Goal: Task Accomplishment & Management: Manage account settings

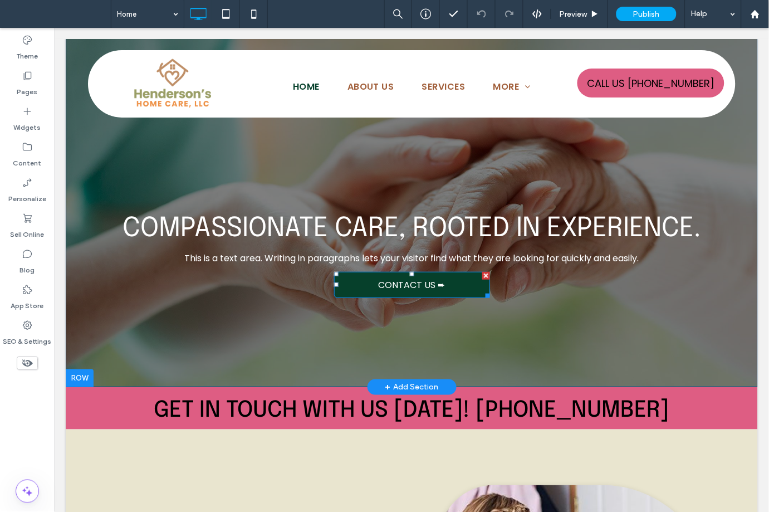
click at [401, 289] on span "CONTACT US ➨" at bounding box center [411, 284] width 67 height 14
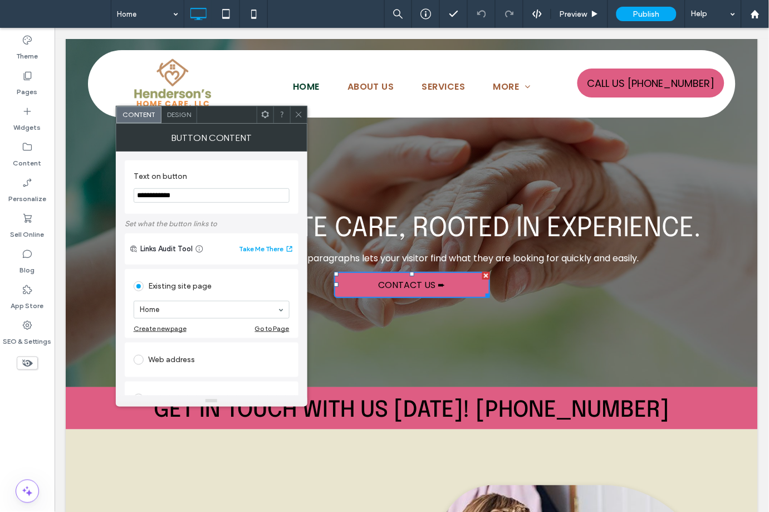
click at [163, 300] on section "Home" at bounding box center [212, 309] width 156 height 29
click at [295, 115] on icon at bounding box center [299, 114] width 8 height 8
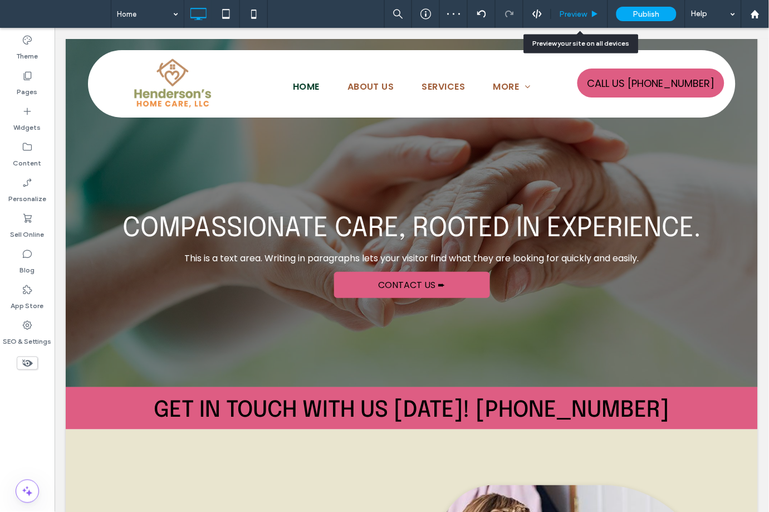
click at [559, 7] on div "Preview" at bounding box center [580, 14] width 57 height 28
click at [570, 13] on span "Preview" at bounding box center [574, 13] width 28 height 9
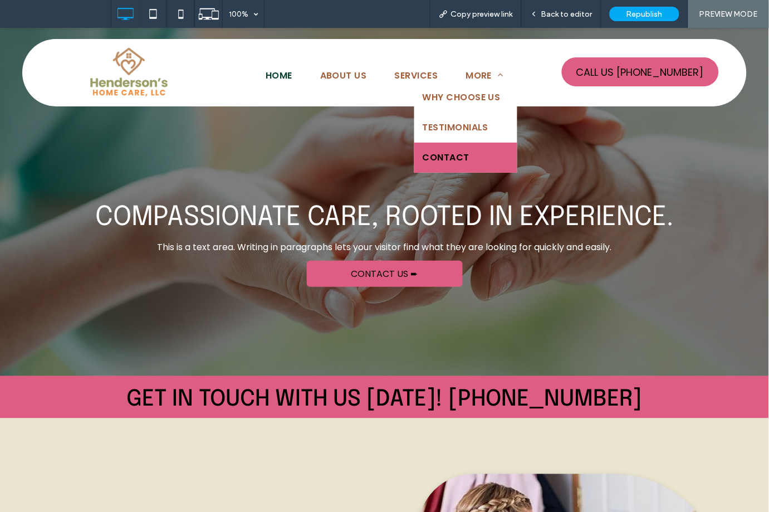
click at [456, 154] on span "Contact" at bounding box center [446, 156] width 47 height 13
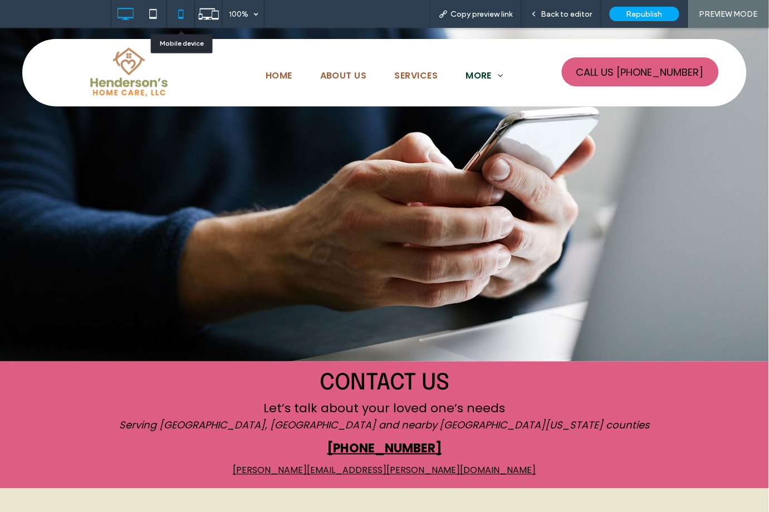
click at [185, 9] on icon at bounding box center [181, 14] width 22 height 22
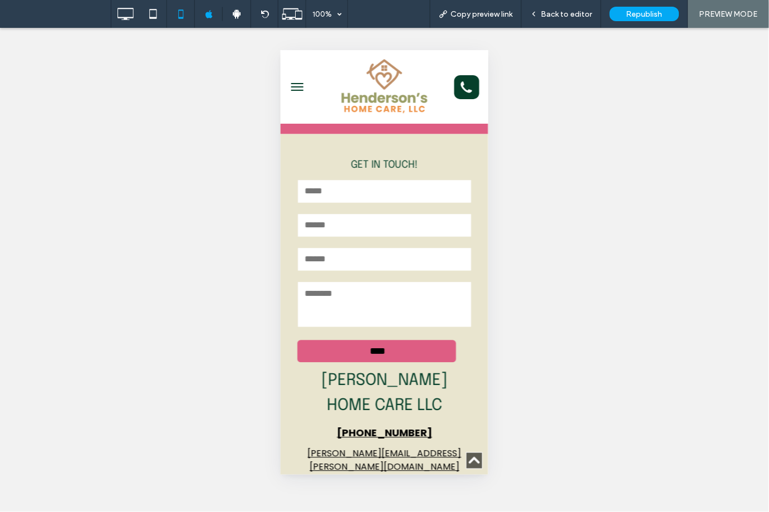
scroll to position [327, 0]
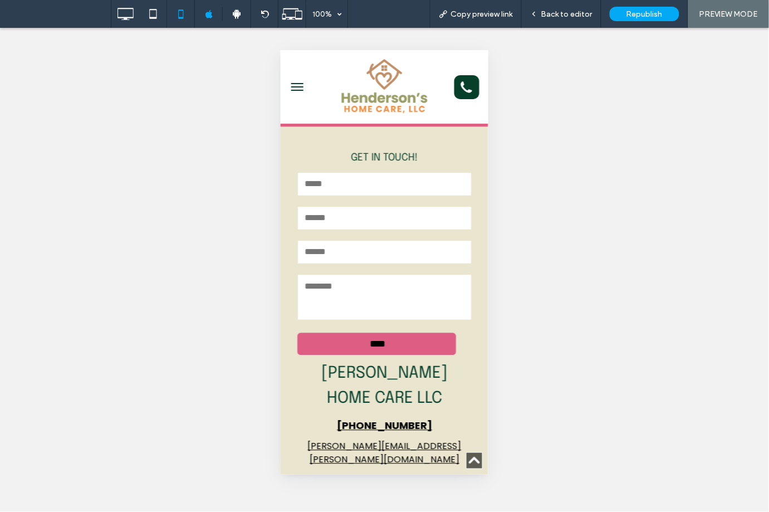
click at [379, 75] on img at bounding box center [384, 86] width 122 height 62
click at [378, 84] on div at bounding box center [384, 256] width 769 height 512
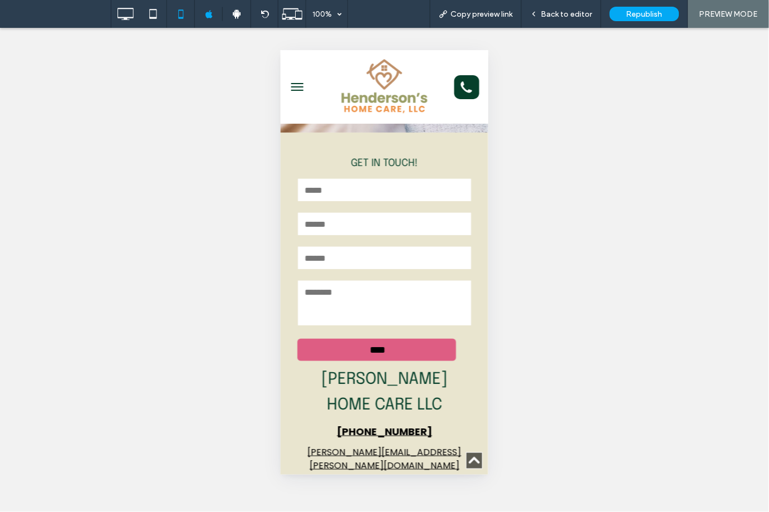
scroll to position [2670, 0]
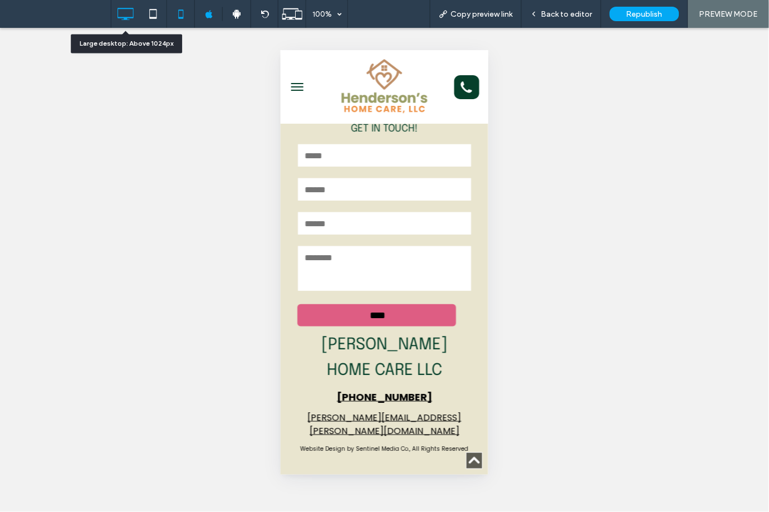
click at [124, 13] on icon at bounding box center [125, 14] width 22 height 22
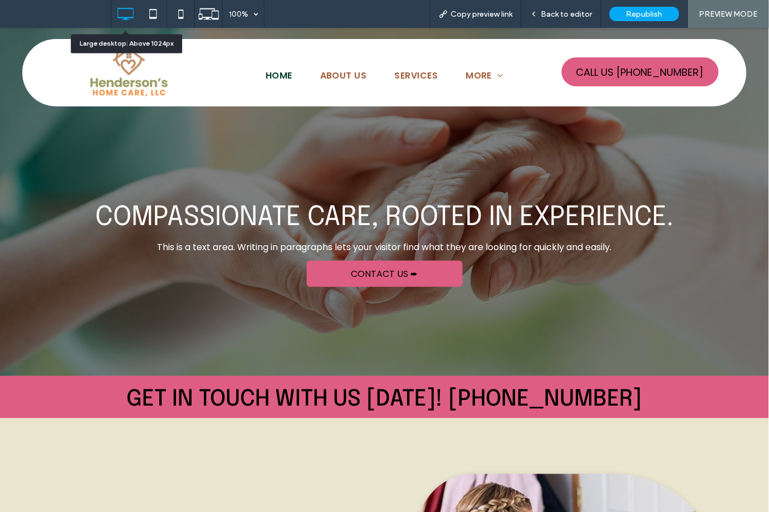
scroll to position [0, 0]
click at [567, 13] on span "Back to editor" at bounding box center [567, 13] width 51 height 9
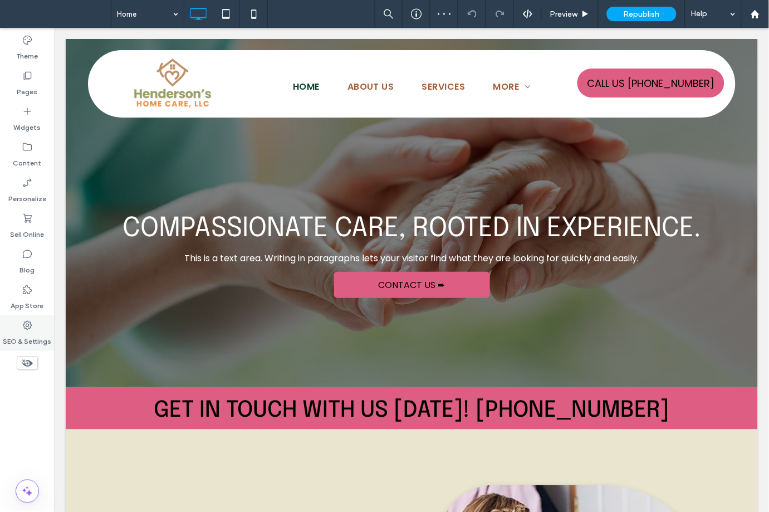
click at [26, 338] on label "SEO & Settings" at bounding box center [27, 339] width 48 height 16
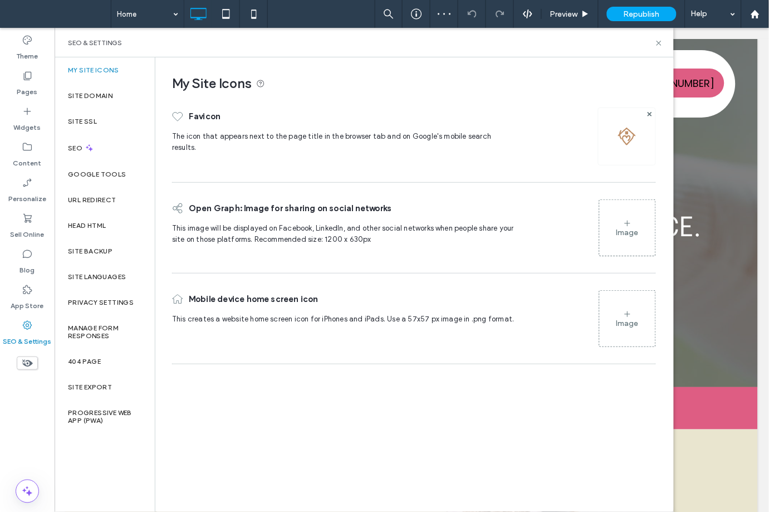
click at [26, 338] on label "SEO & Settings" at bounding box center [27, 339] width 48 height 16
click at [645, 11] on span "Republish" at bounding box center [642, 13] width 36 height 9
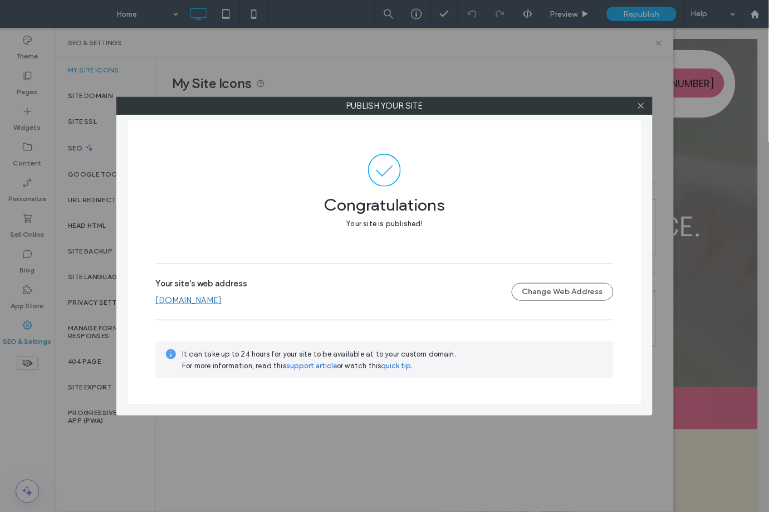
click at [636, 103] on div at bounding box center [641, 105] width 17 height 17
click at [645, 103] on icon at bounding box center [641, 105] width 8 height 8
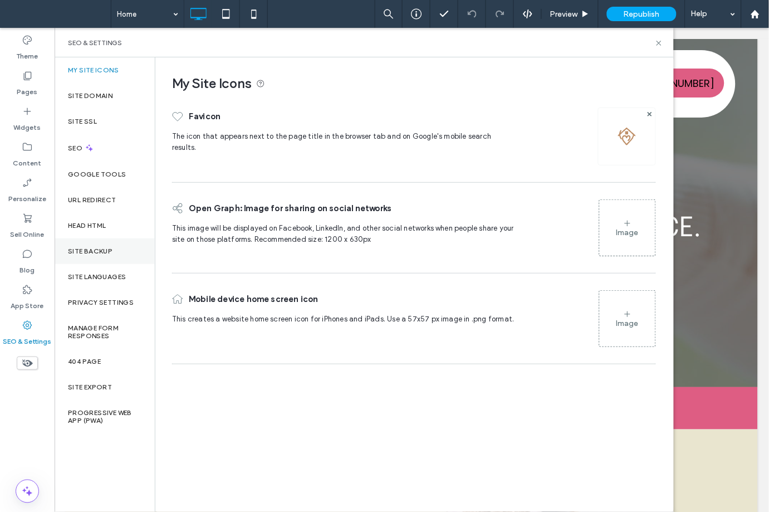
click at [88, 255] on label "Site Backup" at bounding box center [90, 251] width 45 height 8
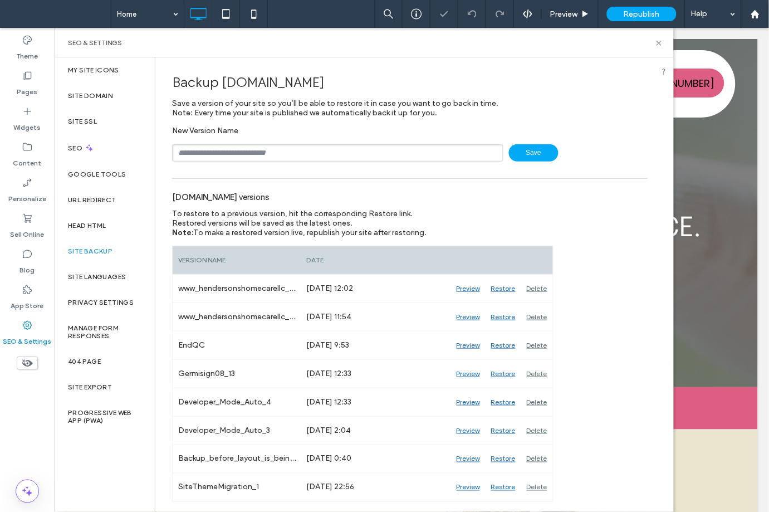
click at [196, 157] on input "text" at bounding box center [337, 152] width 331 height 17
type input "**********"
click at [525, 144] on span "Save" at bounding box center [534, 152] width 50 height 17
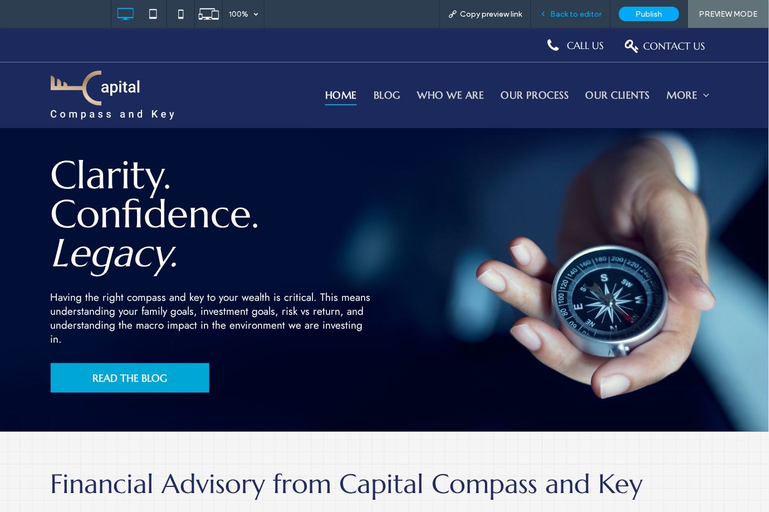
click at [588, 6] on div "Back to editor" at bounding box center [572, 14] width 80 height 28
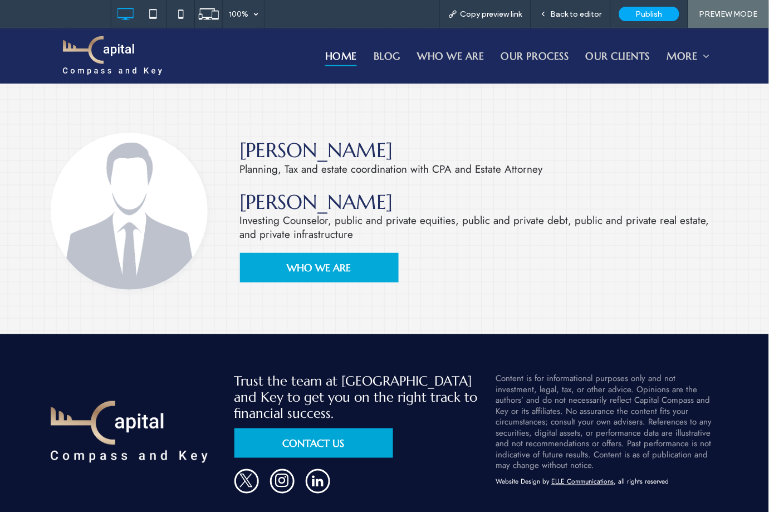
scroll to position [872, 0]
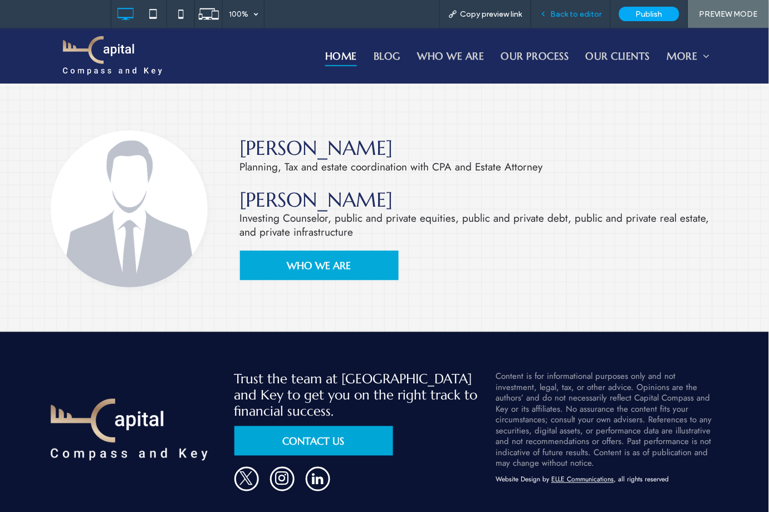
click at [574, 14] on span "Back to editor" at bounding box center [576, 13] width 51 height 9
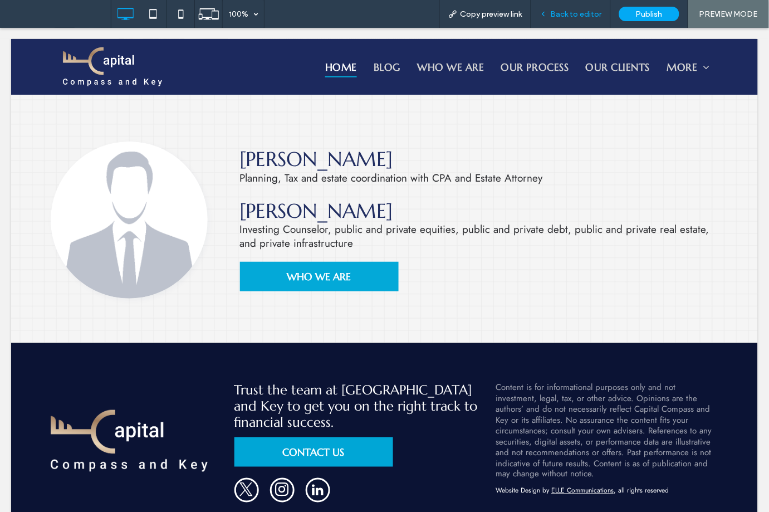
scroll to position [886, 0]
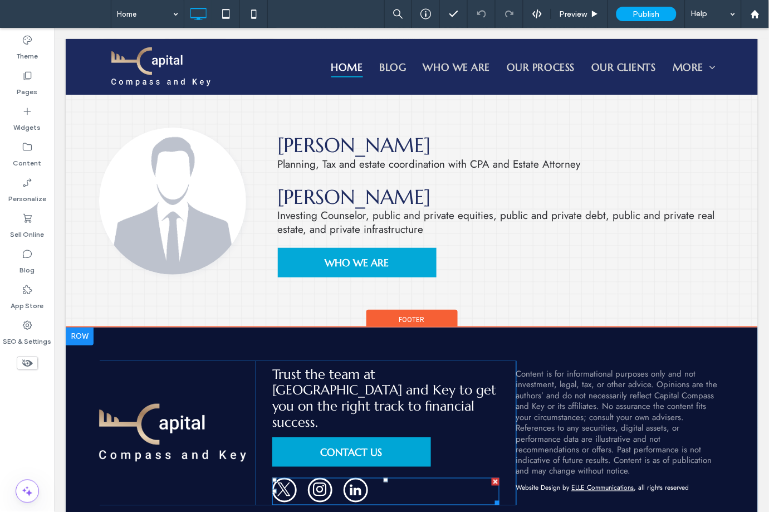
click at [282, 477] on span "twitter" at bounding box center [284, 489] width 25 height 25
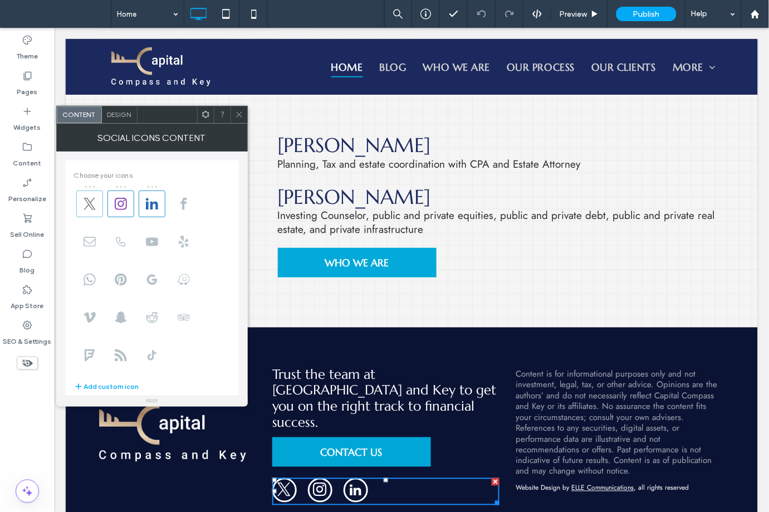
click at [97, 198] on span at bounding box center [89, 204] width 27 height 27
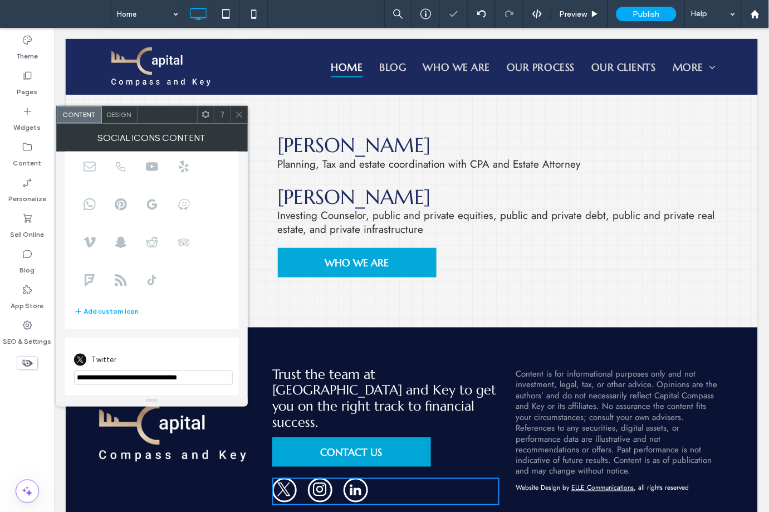
scroll to position [186, 0]
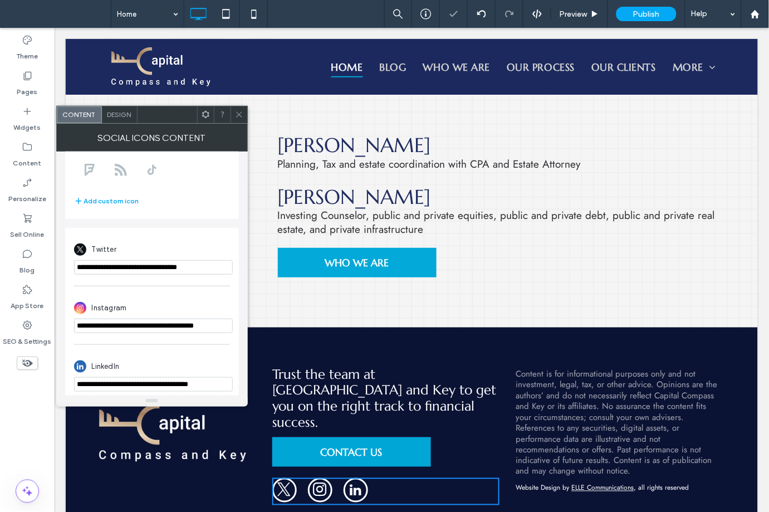
click at [110, 273] on input "**********" at bounding box center [153, 267] width 159 height 14
paste input "url"
click at [207, 259] on div "Twitter" at bounding box center [152, 249] width 156 height 21
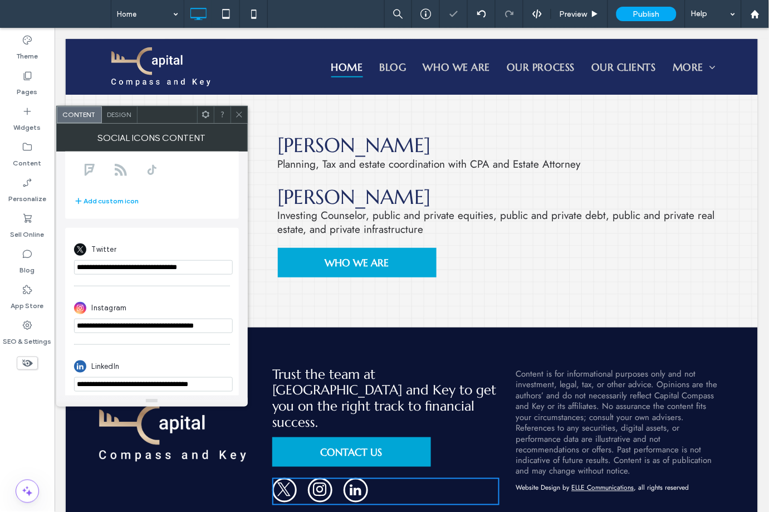
drag, startPoint x: 251, startPoint y: 296, endPoint x: 261, endPoint y: 270, distance: 27.8
type input "**********"
click at [241, 115] on icon at bounding box center [239, 114] width 8 height 8
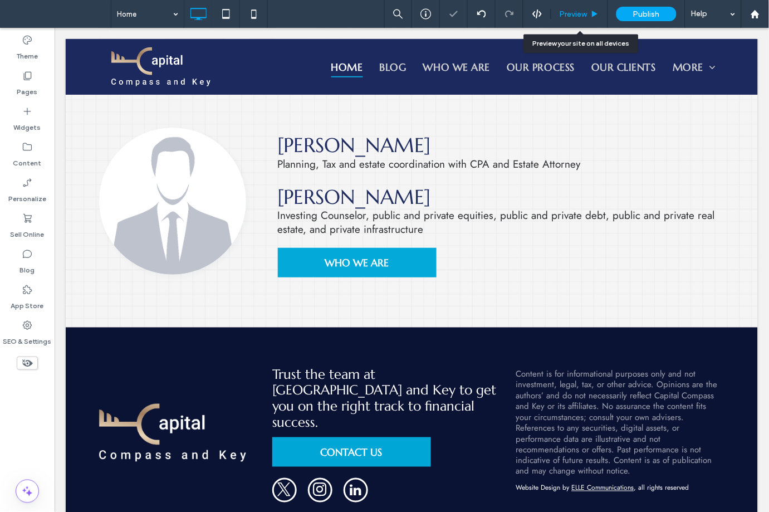
click at [558, 19] on div "Preview" at bounding box center [580, 14] width 57 height 28
click at [592, 11] on icon at bounding box center [595, 14] width 8 height 8
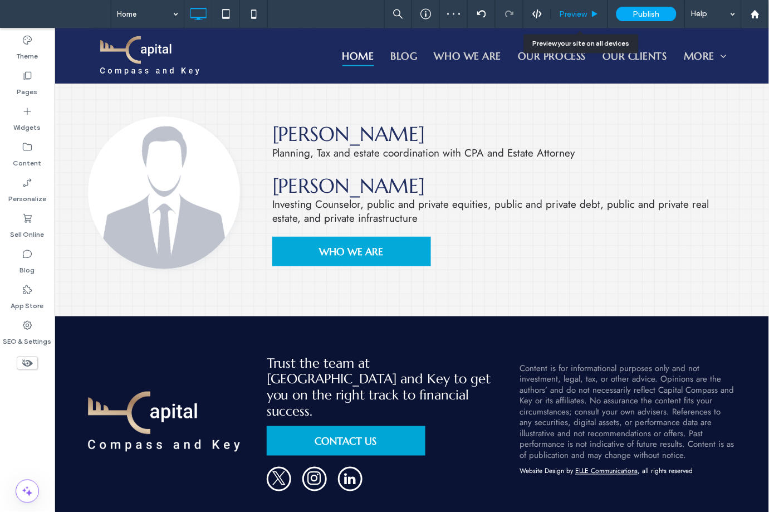
scroll to position [871, 0]
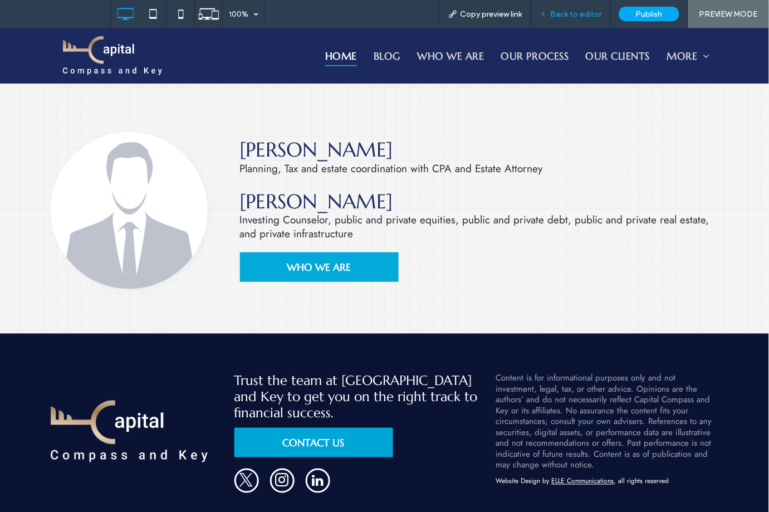
click at [559, 3] on div "Back to editor" at bounding box center [572, 14] width 80 height 28
click at [581, 13] on span "Back to editor" at bounding box center [576, 13] width 51 height 9
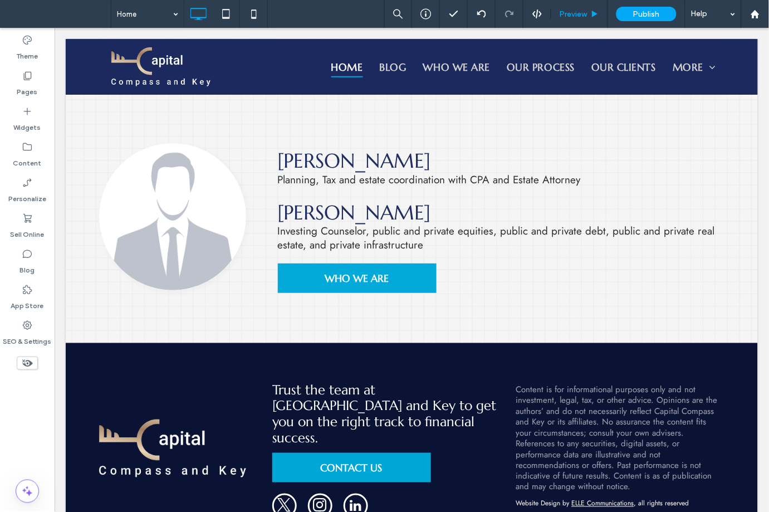
scroll to position [884, 0]
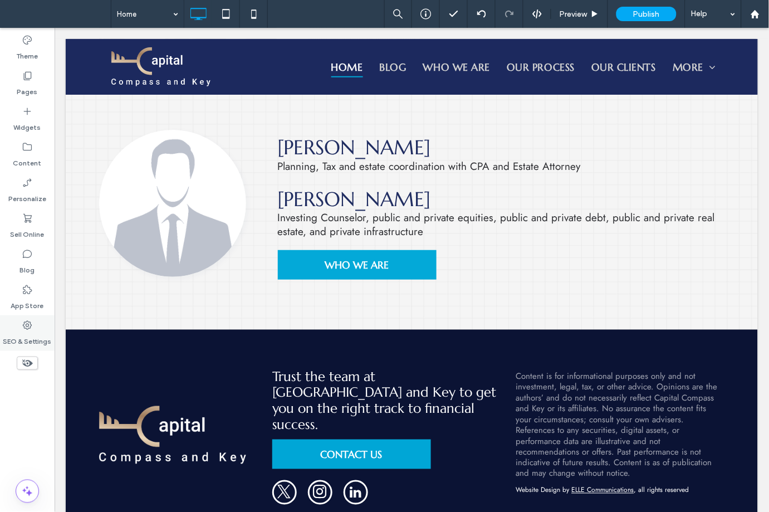
click at [39, 344] on label "SEO & Settings" at bounding box center [27, 339] width 48 height 16
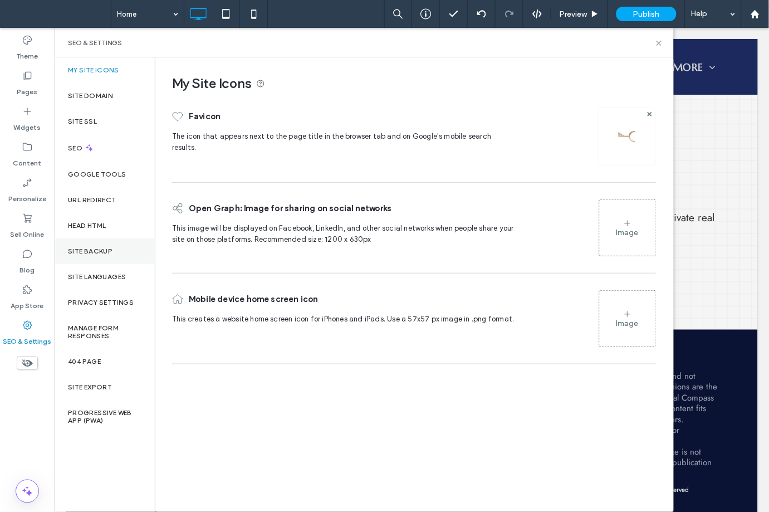
click at [91, 248] on label "Site Backup" at bounding box center [90, 251] width 45 height 8
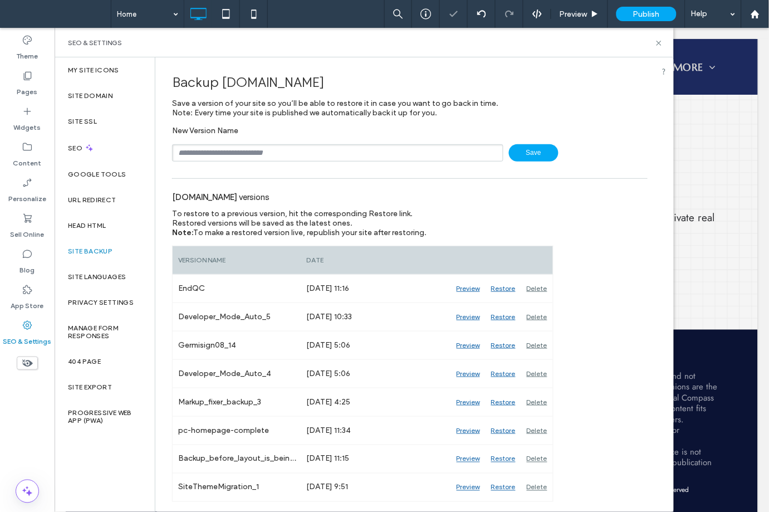
click at [275, 149] on input "text" at bounding box center [337, 152] width 331 height 17
type input "**********"
click at [538, 151] on span "Save" at bounding box center [534, 152] width 50 height 17
